Goal: Task Accomplishment & Management: Complete application form

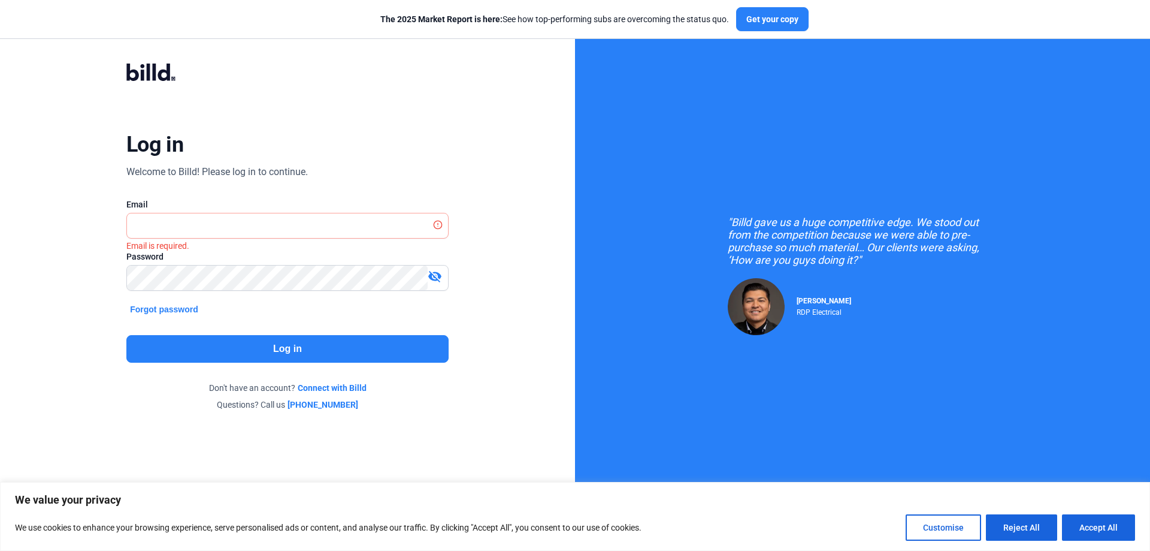
click at [105, 330] on div "Log in Welcome to Billd! Please log in to continue. Email Email is required. Pa…" at bounding box center [287, 236] width 414 height 393
click at [161, 227] on input "text" at bounding box center [281, 225] width 308 height 25
type input "[PERSON_NAME][EMAIL_ADDRESS][DOMAIN_NAME]"
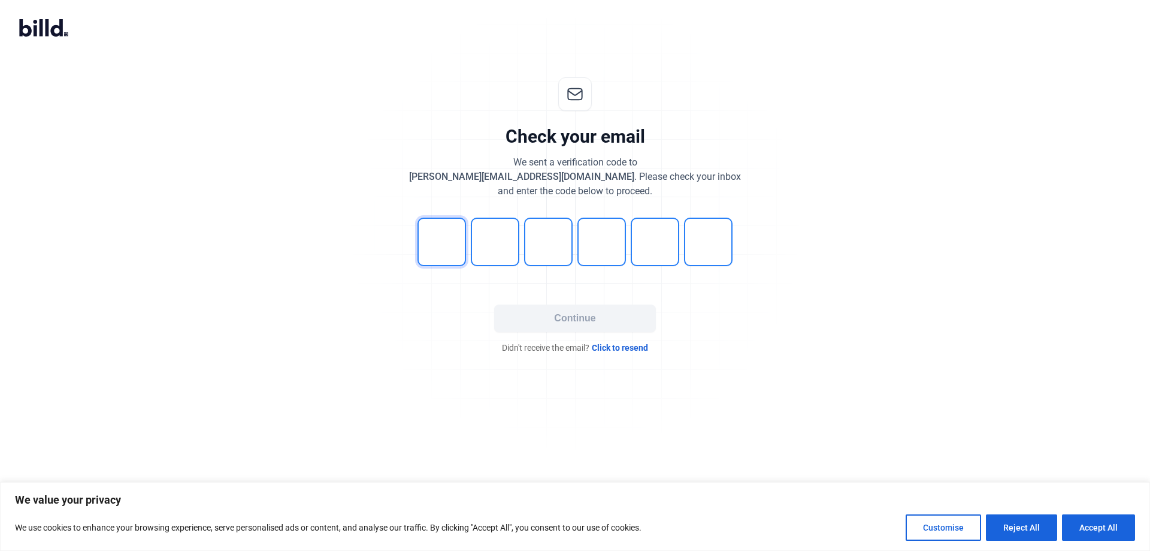
click at [430, 250] on input "tel" at bounding box center [442, 242] width 49 height 49
type input "4"
type input "2"
type input "6"
type input "5"
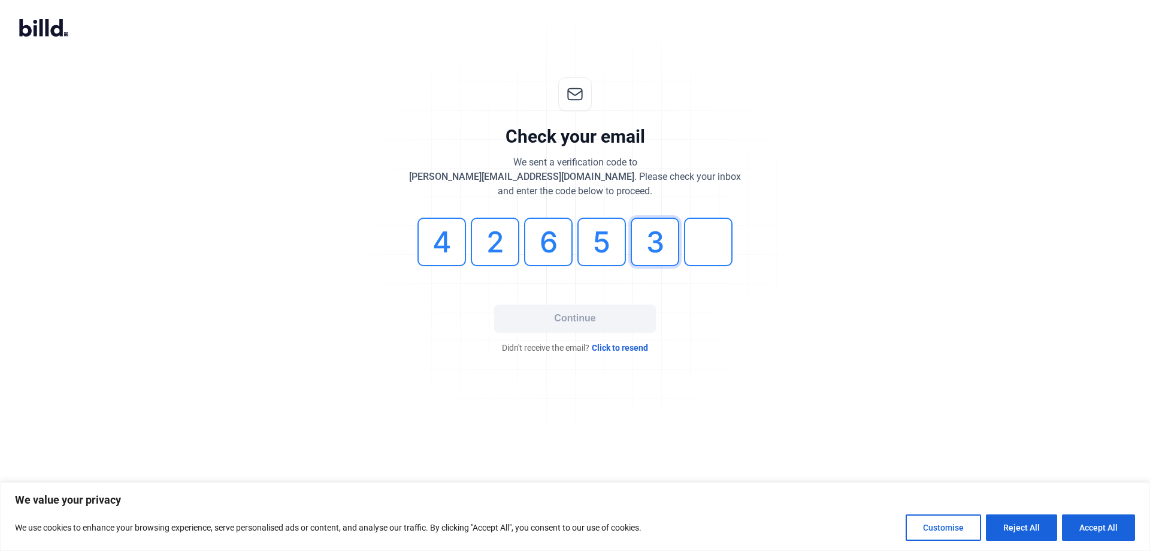
type input "3"
type input "9"
click at [560, 313] on button "Continue" at bounding box center [575, 318] width 162 height 28
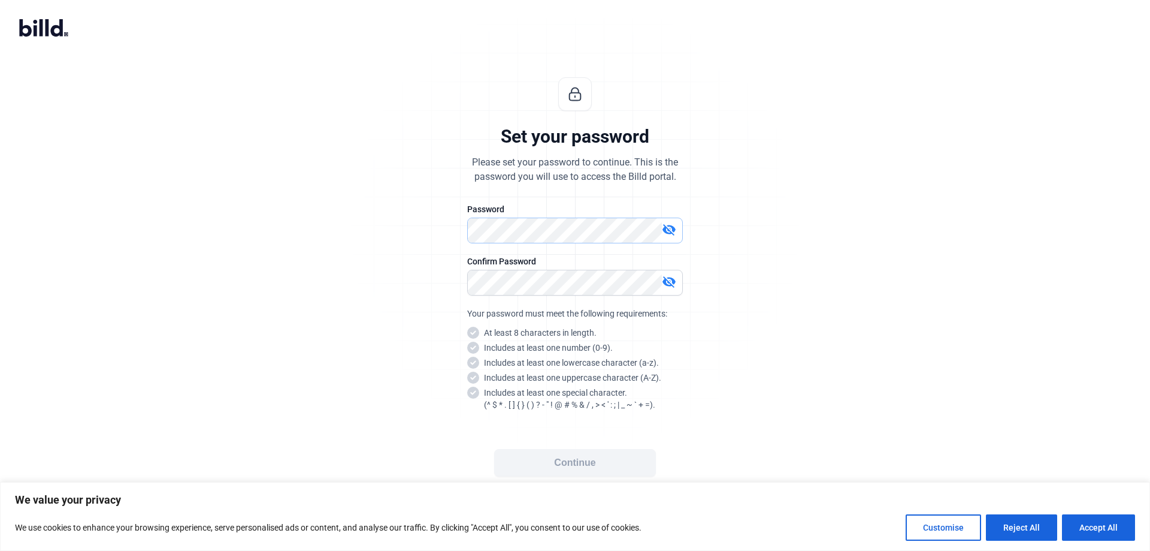
click at [390, 241] on div "Set your password Please set your password to continue. This is the password yo…" at bounding box center [575, 288] width 398 height 461
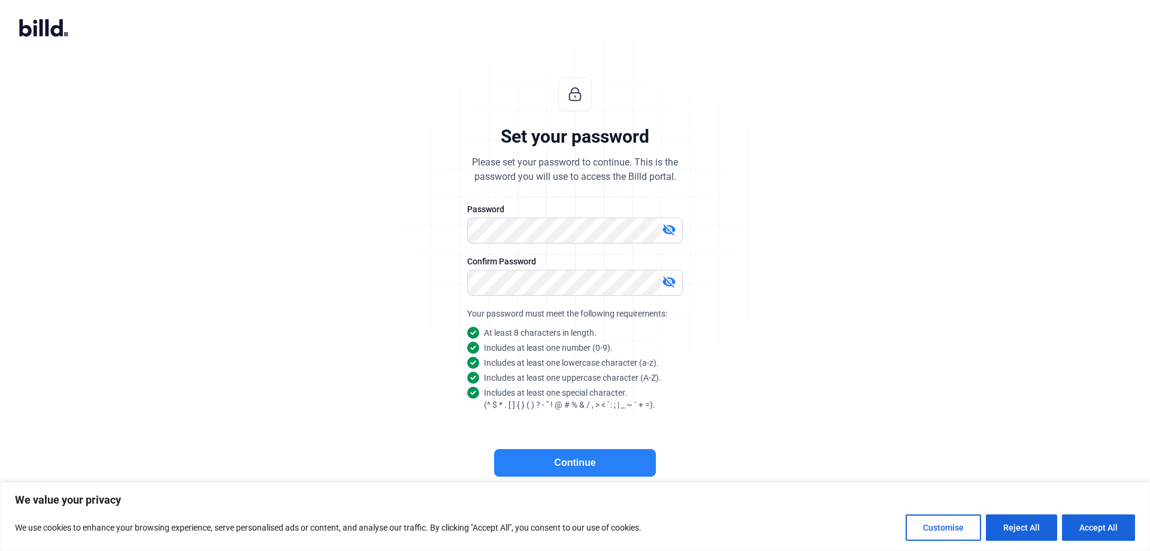
click at [566, 469] on button "Continue" at bounding box center [575, 463] width 162 height 28
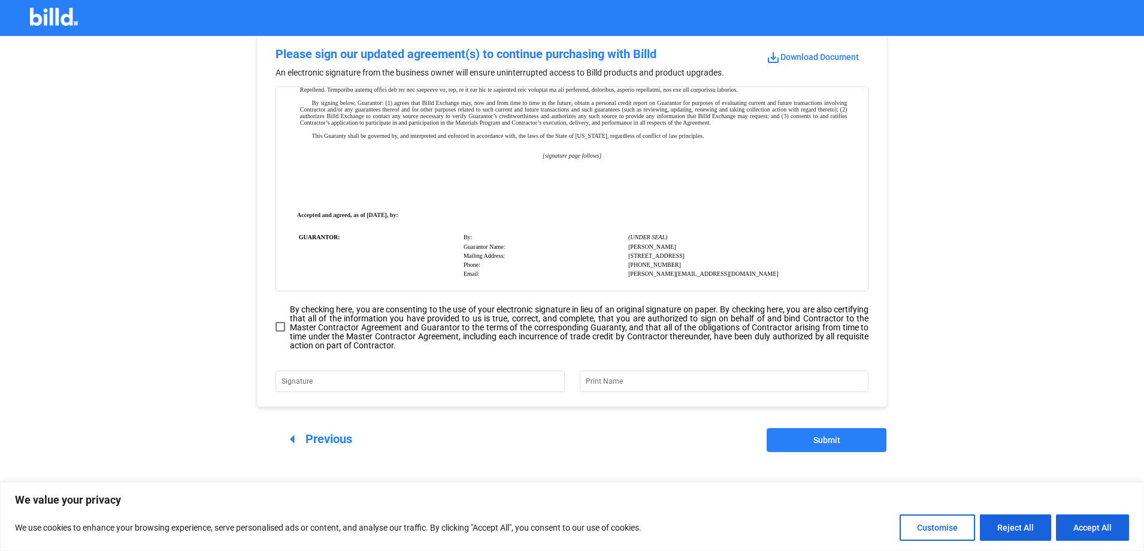
scroll to position [29, 0]
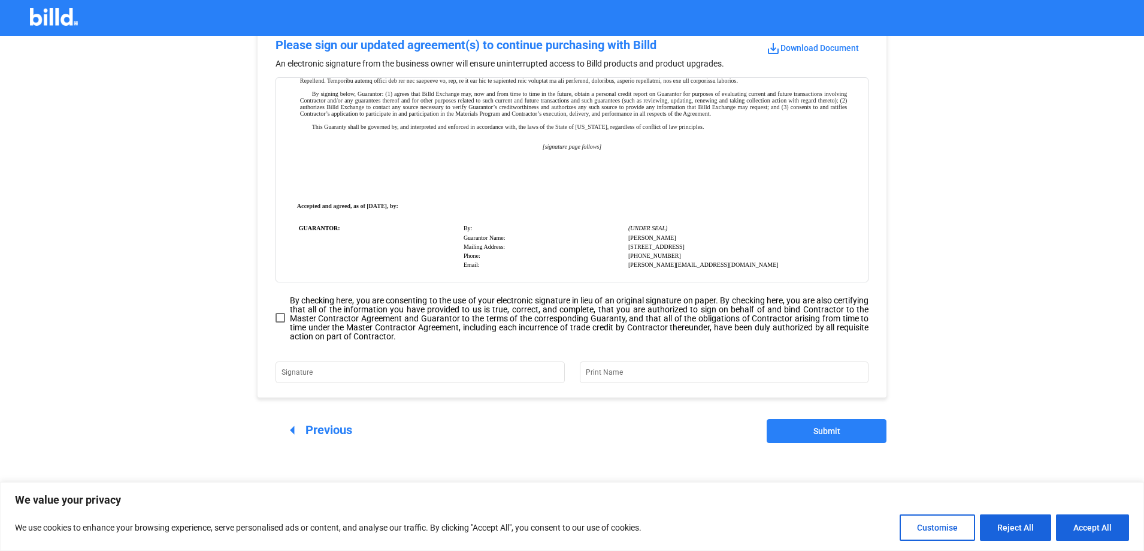
click at [282, 315] on span at bounding box center [281, 318] width 10 height 10
click at [0, 0] on input "By checking here, you are consenting to the use of your electronic signature in…" at bounding box center [0, 0] width 0 height 0
click at [347, 377] on input "Signature" at bounding box center [413, 371] width 262 height 17
type input "[PERSON_NAME]"
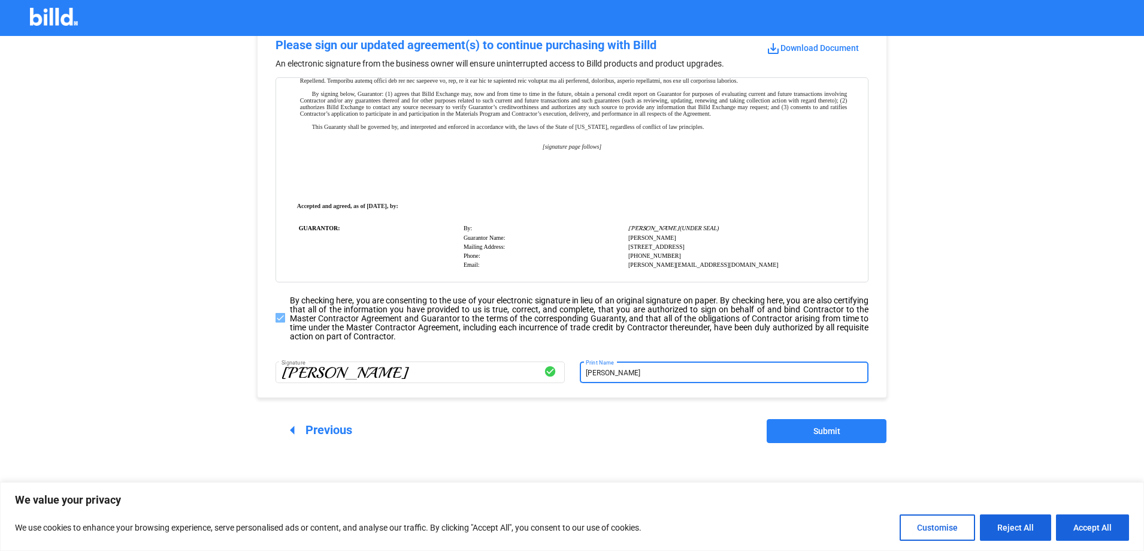
type input "[PERSON_NAME]"
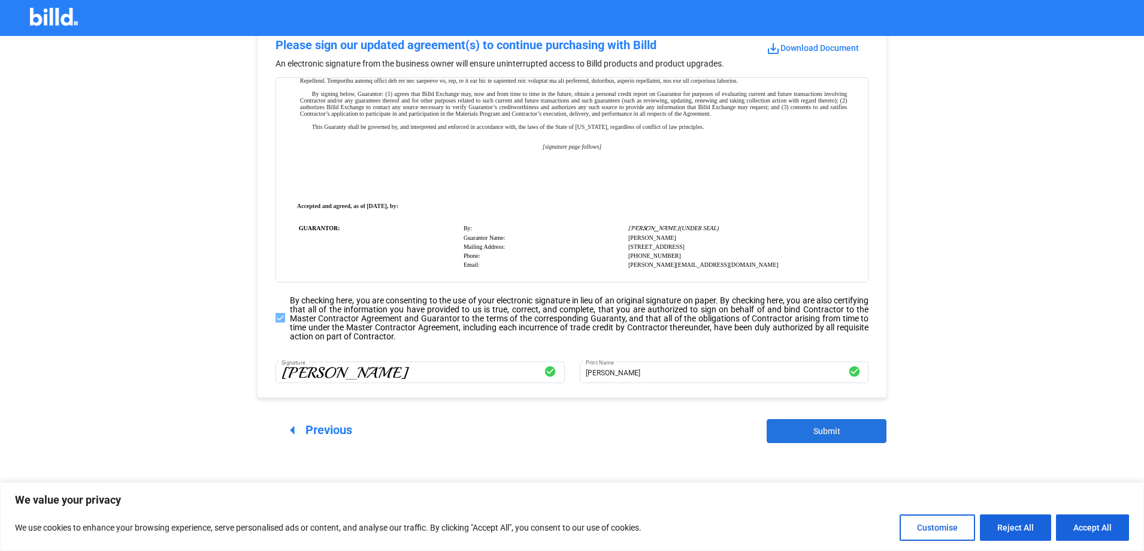
click at [808, 435] on button "Submit" at bounding box center [827, 431] width 120 height 24
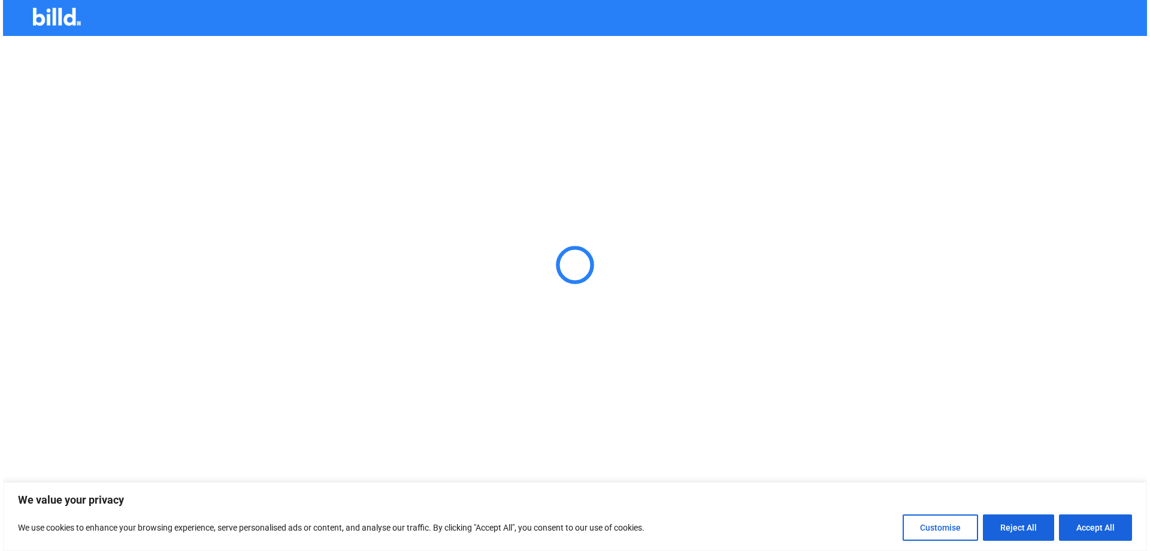
scroll to position [0, 0]
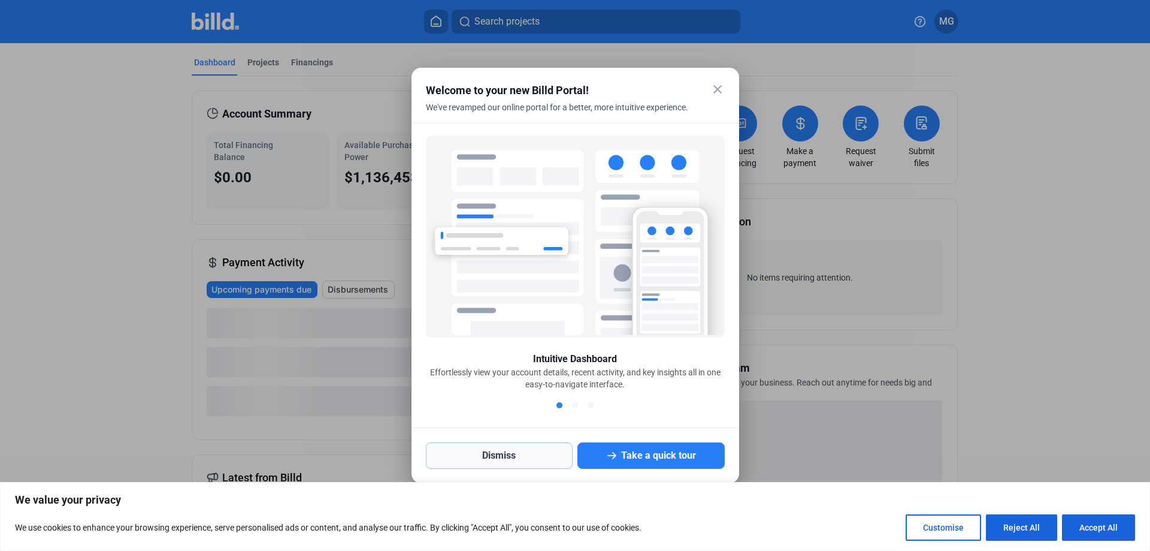
click at [544, 454] on button "Dismiss" at bounding box center [499, 455] width 147 height 26
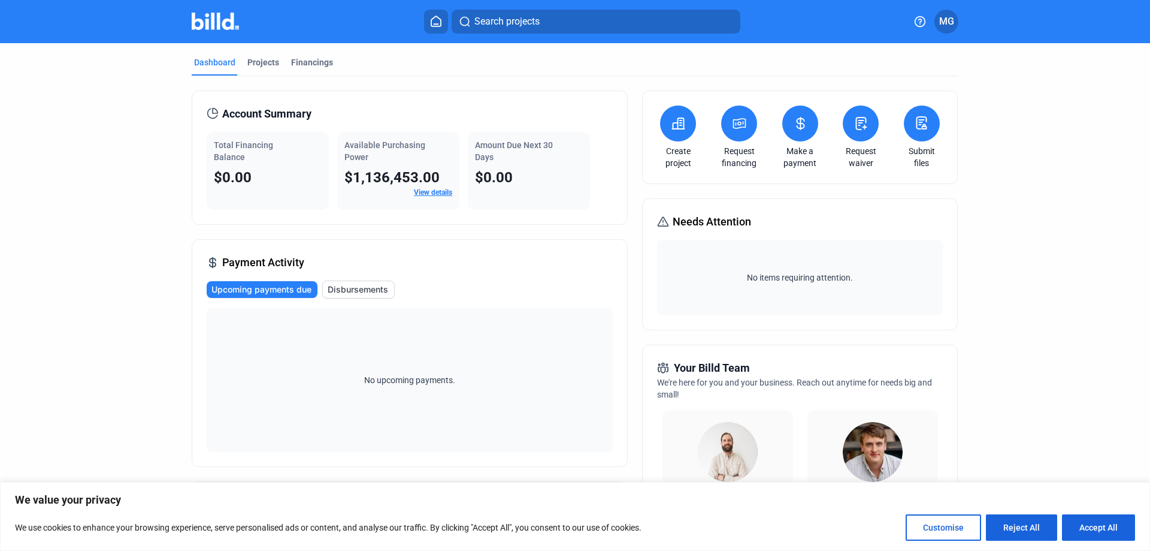
click at [667, 126] on button at bounding box center [678, 123] width 36 height 36
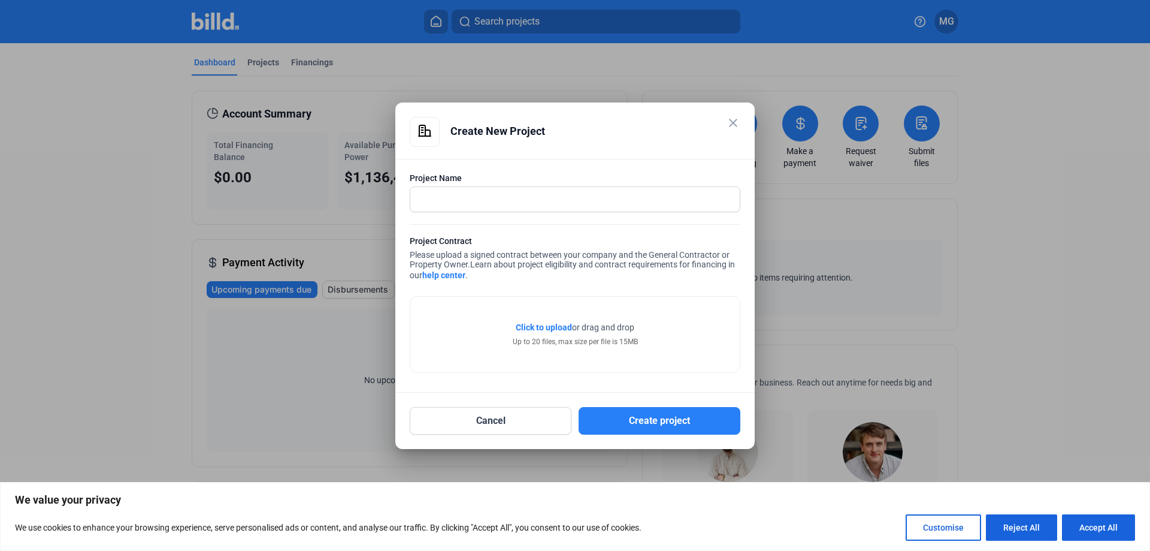
click at [730, 117] on mat-icon "close" at bounding box center [733, 123] width 14 height 14
